Goal: Task Accomplishment & Management: Use online tool/utility

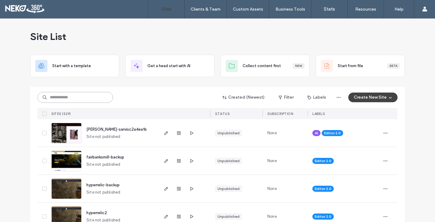
click at [66, 98] on input at bounding box center [74, 97] width 75 height 11
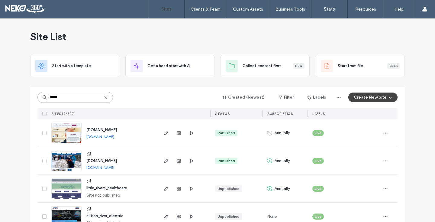
type input "*****"
click at [60, 162] on img at bounding box center [67, 171] width 30 height 41
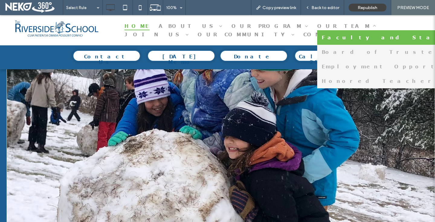
click at [322, 36] on span "Faculty and Staff" at bounding box center [386, 37] width 128 height 5
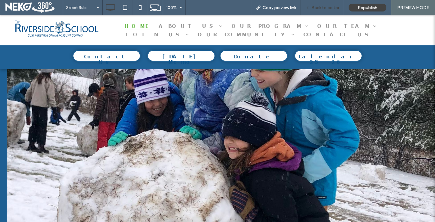
click at [320, 7] on span "Back to editor" at bounding box center [325, 7] width 28 height 5
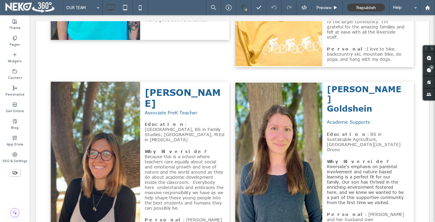
scroll to position [2270, 0]
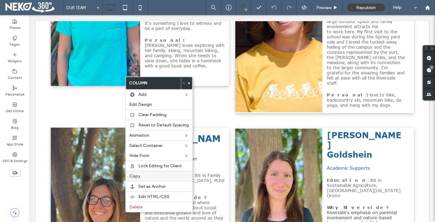
click at [135, 173] on span "Copy" at bounding box center [134, 175] width 11 height 5
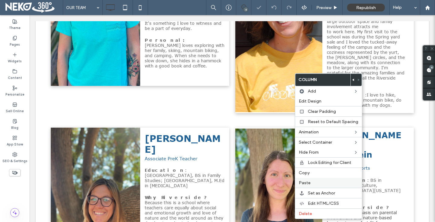
click at [306, 182] on span "Paste" at bounding box center [305, 182] width 12 height 5
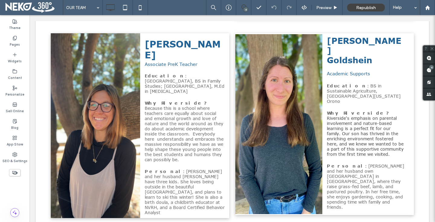
scroll to position [2392, 0]
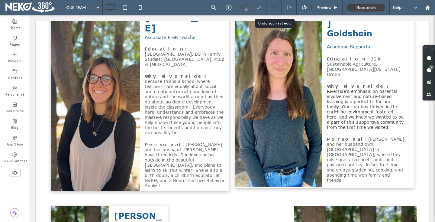
click at [271, 8] on use at bounding box center [273, 7] width 5 height 4
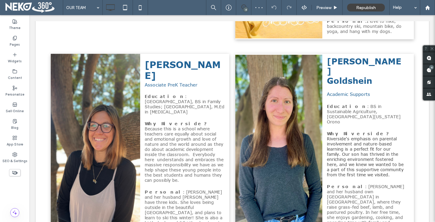
scroll to position [2302, 0]
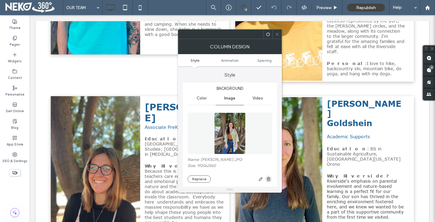
click at [266, 178] on icon "button" at bounding box center [268, 178] width 5 height 5
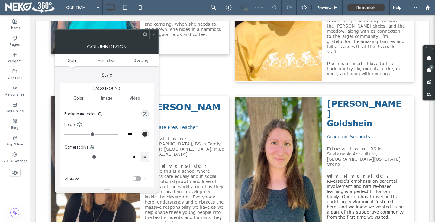
click at [153, 35] on icon at bounding box center [154, 34] width 5 height 5
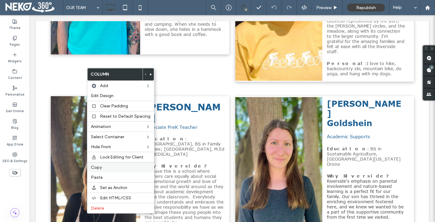
click at [102, 171] on div "Copy" at bounding box center [120, 167] width 67 height 10
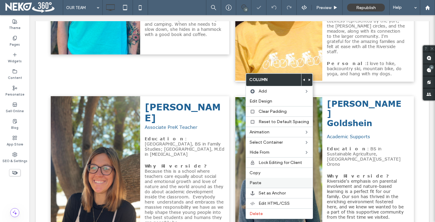
click at [259, 180] on span "Paste" at bounding box center [255, 182] width 12 height 5
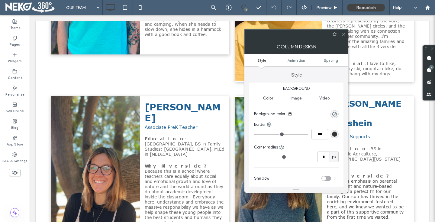
click at [342, 33] on icon at bounding box center [343, 34] width 5 height 5
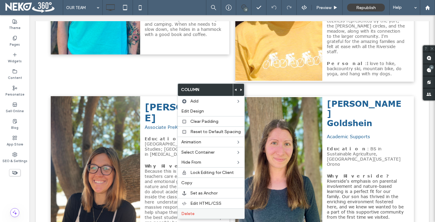
click at [186, 212] on span "Delete" at bounding box center [187, 213] width 13 height 5
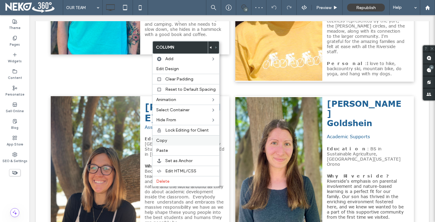
click at [163, 139] on span "Copy" at bounding box center [161, 140] width 11 height 5
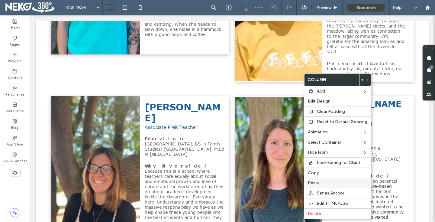
click at [309, 185] on span "Paste" at bounding box center [314, 182] width 12 height 5
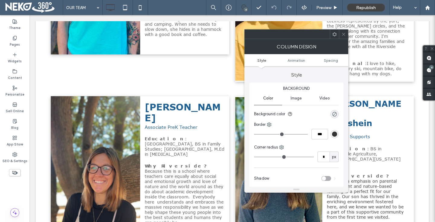
click at [346, 34] on div at bounding box center [343, 34] width 9 height 9
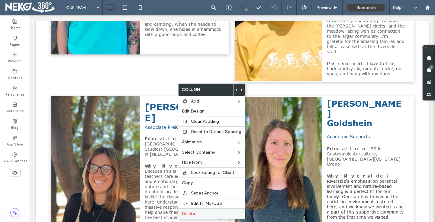
click at [190, 208] on div "Delete" at bounding box center [211, 213] width 67 height 10
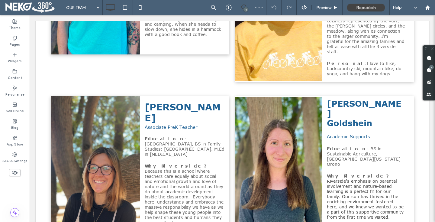
drag, startPoint x: 170, startPoint y: 112, endPoint x: 213, endPoint y: 112, distance: 42.9
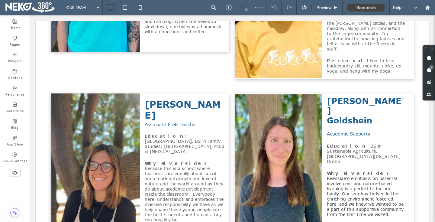
scroll to position [2339, 0]
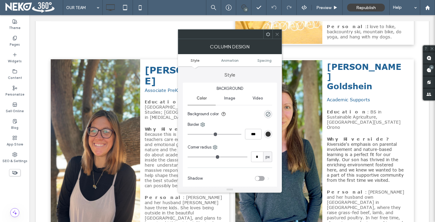
click at [259, 178] on div "toggle" at bounding box center [257, 178] width 4 height 4
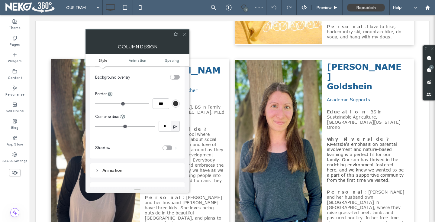
scroll to position [214, 0]
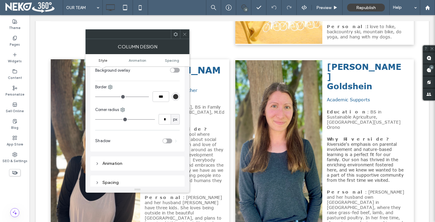
click at [166, 142] on div "toggle" at bounding box center [165, 141] width 4 height 4
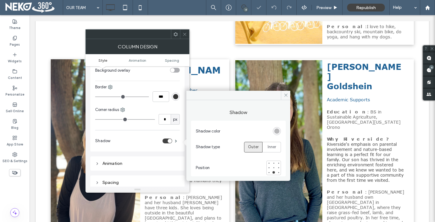
click at [184, 38] on span at bounding box center [184, 34] width 5 height 9
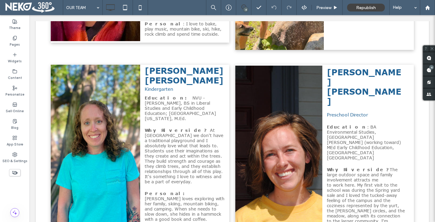
scroll to position [2089, 0]
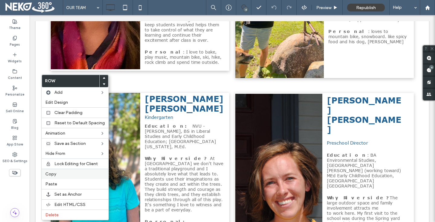
click at [56, 175] on label "Copy" at bounding box center [74, 173] width 59 height 5
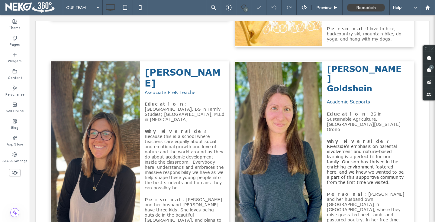
scroll to position [2355, 0]
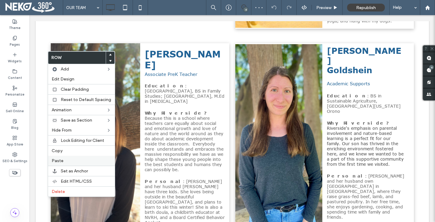
click at [58, 156] on div "Paste" at bounding box center [81, 161] width 67 height 10
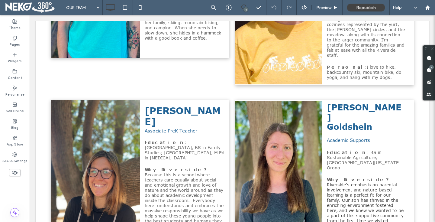
scroll to position [2330, 0]
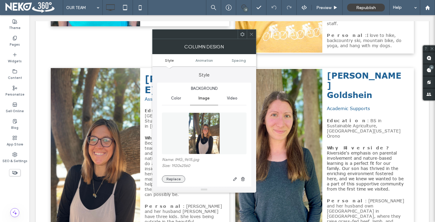
click at [172, 179] on button "Replace" at bounding box center [173, 178] width 23 height 7
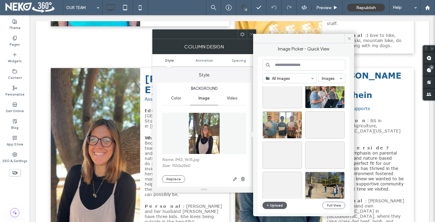
scroll to position [143, 0]
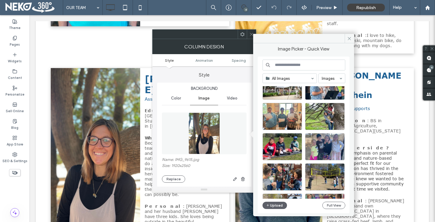
click at [300, 64] on input at bounding box center [303, 64] width 83 height 11
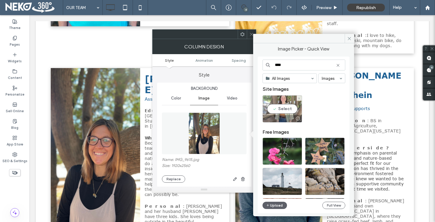
type input "****"
click at [276, 109] on div "Select" at bounding box center [282, 108] width 40 height 27
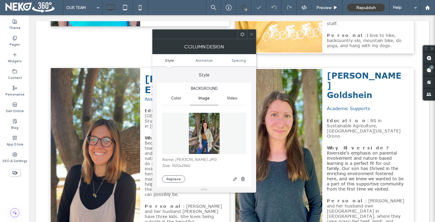
click at [250, 33] on icon at bounding box center [251, 34] width 5 height 5
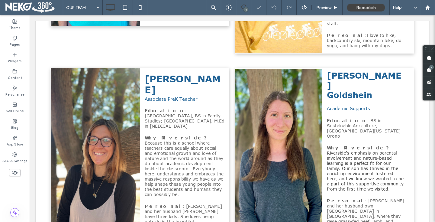
scroll to position [2268, 0]
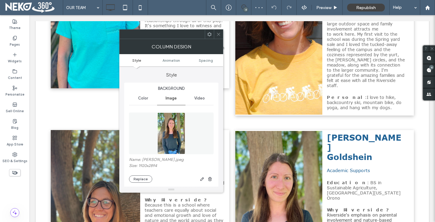
click at [217, 35] on use at bounding box center [218, 34] width 3 height 3
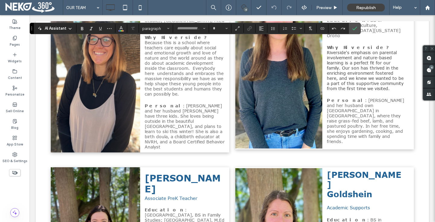
type input "*******"
type input "**"
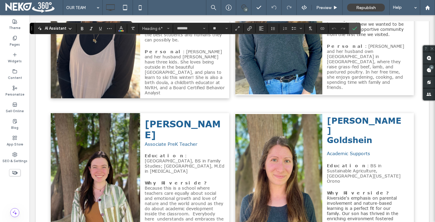
scroll to position [2421, 0]
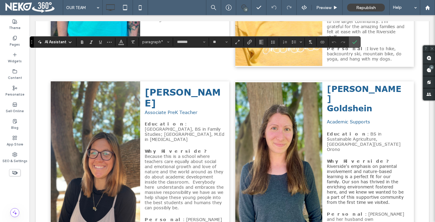
scroll to position [0, 0]
type input "**"
click at [349, 41] on section at bounding box center [354, 42] width 11 height 11
click at [356, 40] on use "Confirm" at bounding box center [354, 42] width 5 height 4
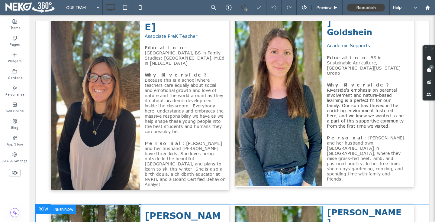
scroll to position [2408, 0]
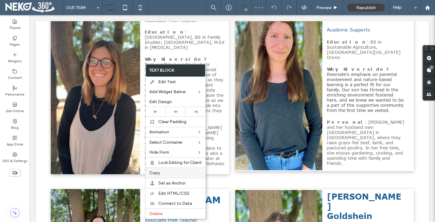
click at [155, 172] on span "Copy" at bounding box center [154, 172] width 11 height 5
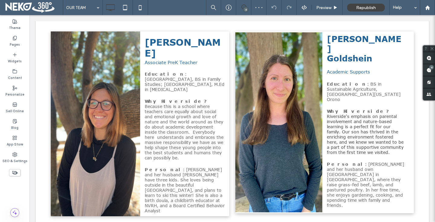
scroll to position [2268, 0]
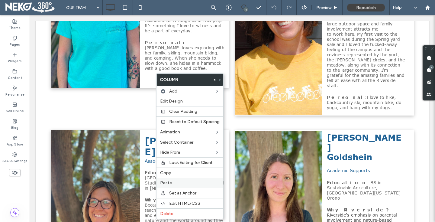
click at [171, 180] on label "Paste" at bounding box center [189, 182] width 59 height 5
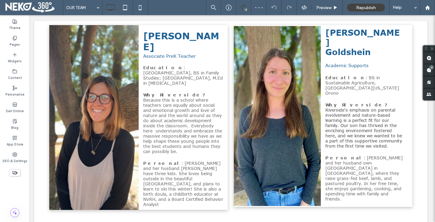
scroll to position [2373, 8]
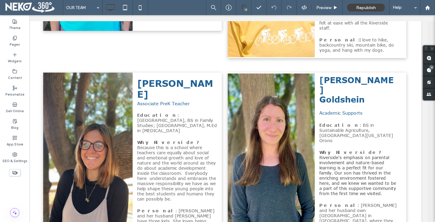
scroll to position [2310, 8]
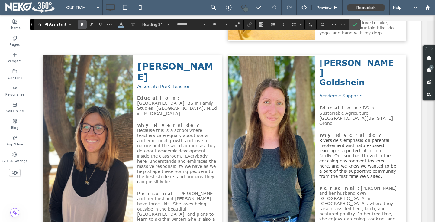
scroll to position [2329, 8]
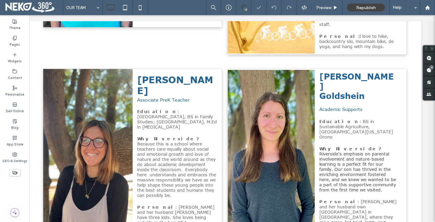
type input "*******"
type input "**"
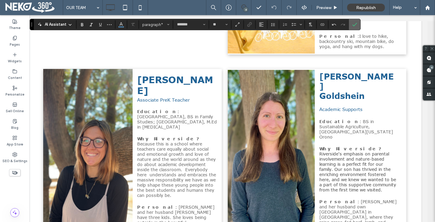
click at [353, 26] on icon "Confirm" at bounding box center [354, 24] width 5 height 5
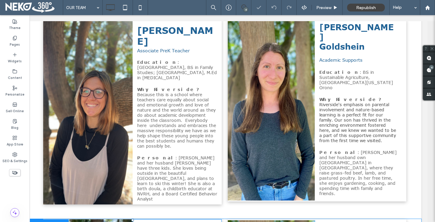
scroll to position [2383, 8]
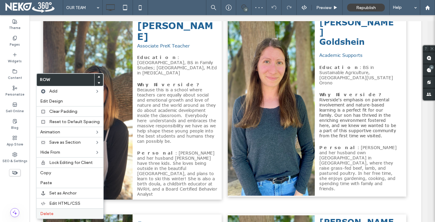
click at [46, 214] on span "Delete" at bounding box center [46, 213] width 13 height 5
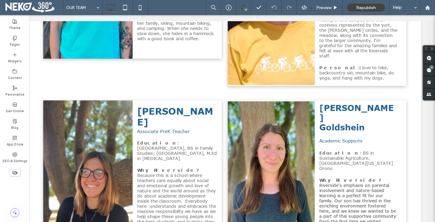
scroll to position [2319, 8]
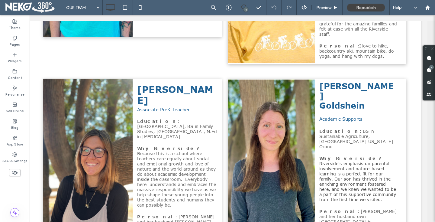
drag, startPoint x: 363, startPoint y: 177, endPoint x: 392, endPoint y: 209, distance: 43.2
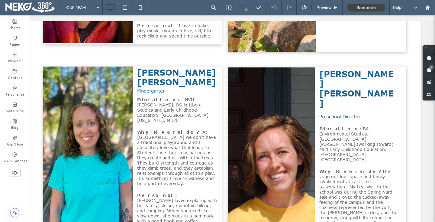
scroll to position [2165, 8]
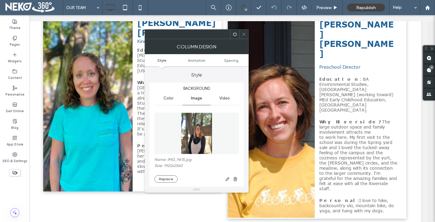
click at [245, 35] on use at bounding box center [243, 34] width 3 height 3
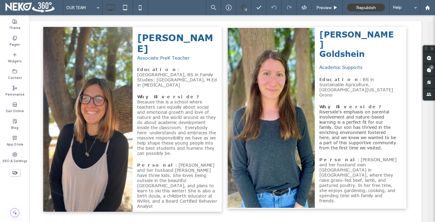
scroll to position [2304, 8]
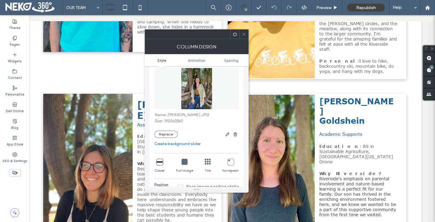
scroll to position [49, 0]
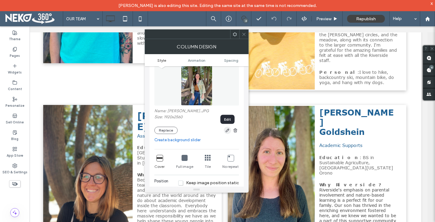
click at [227, 131] on icon "button" at bounding box center [227, 130] width 5 height 5
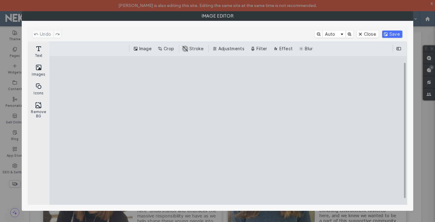
click at [426, 10] on div "Image Editor" at bounding box center [217, 111] width 435 height 222
click at [431, 3] on div "Image Editor" at bounding box center [217, 111] width 435 height 222
click at [11, 59] on div "Image Editor" at bounding box center [217, 111] width 435 height 222
click at [370, 31] on button "Close" at bounding box center [367, 34] width 21 height 7
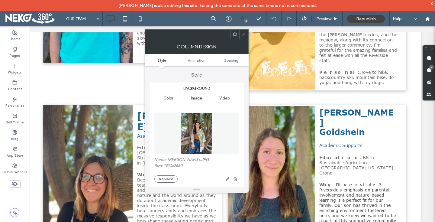
scroll to position [15, 0]
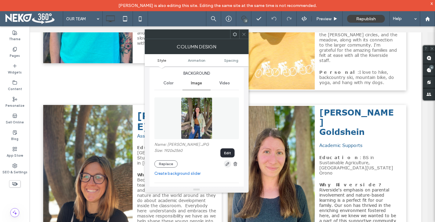
click at [227, 165] on icon "button" at bounding box center [227, 163] width 5 height 5
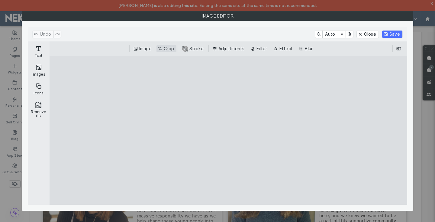
click at [166, 49] on button "Crop" at bounding box center [166, 48] width 20 height 7
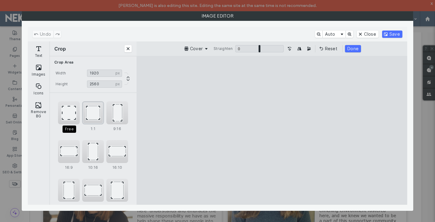
click at [95, 115] on div "1:1" at bounding box center [93, 112] width 22 height 23
type input "****"
click at [427, 14] on div "Image Editor" at bounding box center [217, 111] width 435 height 222
click at [423, 9] on div "Image Editor" at bounding box center [217, 111] width 435 height 222
